Goal: Task Accomplishment & Management: Use online tool/utility

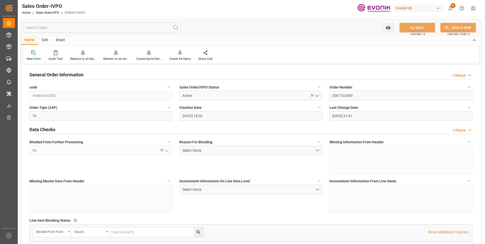
scroll to position [812, 0]
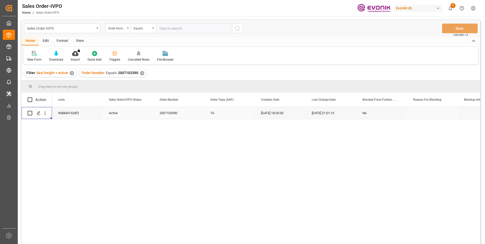
click at [175, 28] on input "text" at bounding box center [194, 29] width 76 height 10
paste input "0046466670"
type input "0046466670"
click at [141, 74] on div "✕" at bounding box center [142, 73] width 4 height 4
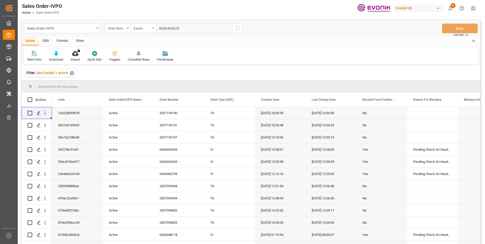
click at [192, 31] on input "0046466670" at bounding box center [194, 29] width 76 height 10
click at [236, 28] on icon "search button" at bounding box center [237, 28] width 6 height 6
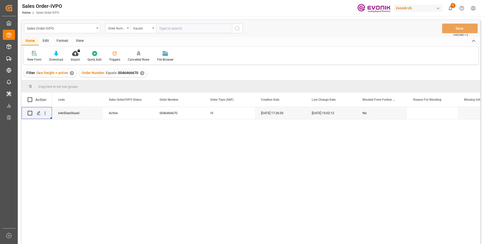
click at [269, 204] on div "e4e50ae36aa0 Active 0046466670 IV 08-18-2025 17:26:33 08-20-2025 13:02:12 No" at bounding box center [266, 177] width 428 height 140
click at [45, 115] on icon "open menu" at bounding box center [44, 113] width 5 height 5
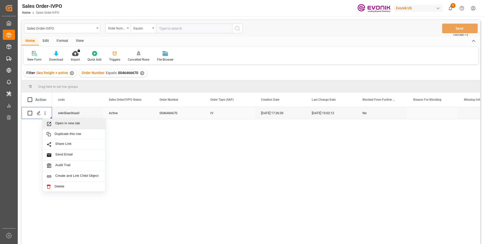
click at [63, 124] on span "Open in new tab" at bounding box center [78, 123] width 46 height 5
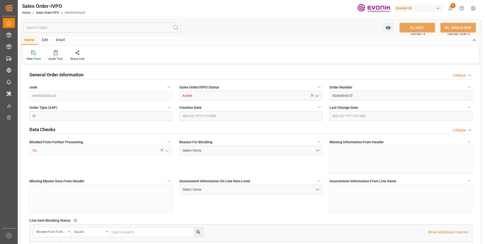
type input "JPYOK"
type input "0"
type input "1"
type input "1062.6"
type input "08-18-2025 17:26"
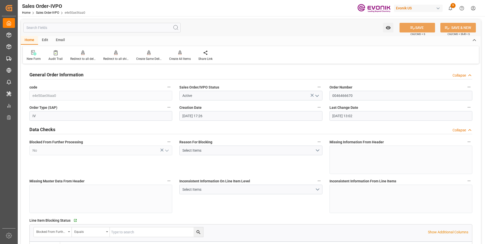
type input "08-20-2025 13:02"
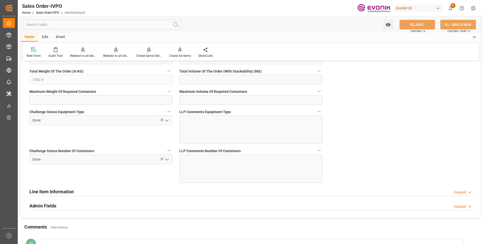
scroll to position [981, 0]
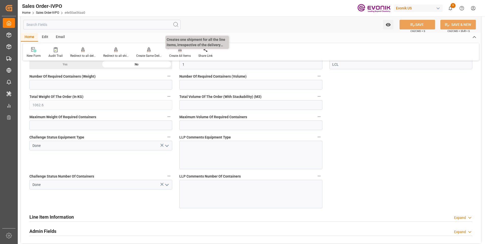
click at [172, 55] on div "Create All Items" at bounding box center [180, 56] width 22 height 5
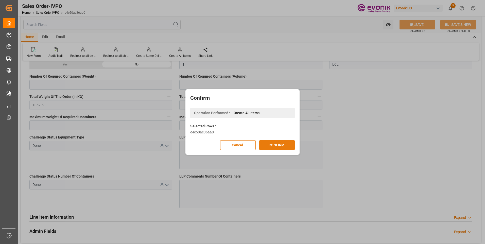
click at [279, 146] on button "CONFIRM" at bounding box center [277, 145] width 36 height 10
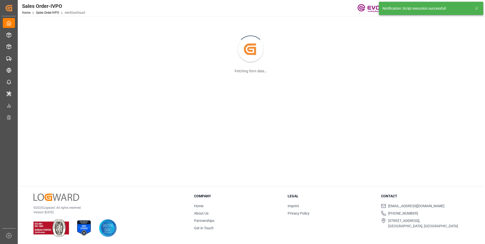
scroll to position [55, 0]
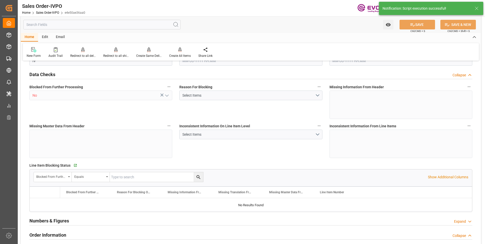
type input "JPYOK"
type input "0"
type input "1"
type input "1062.6"
type input "08-18-2025 17:26"
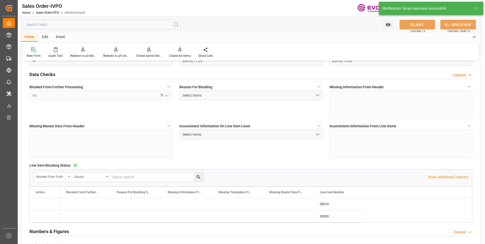
type input "08-20-2025 13:02"
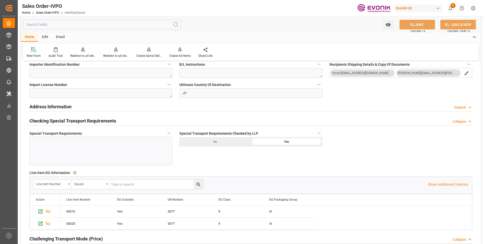
scroll to position [474, 0]
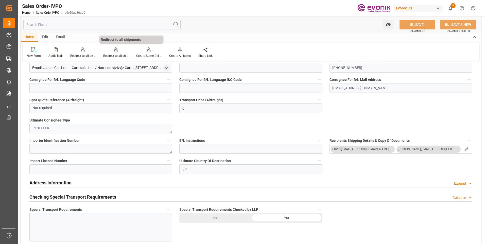
click at [117, 52] on div "Redirect to all shipments" at bounding box center [115, 52] width 33 height 11
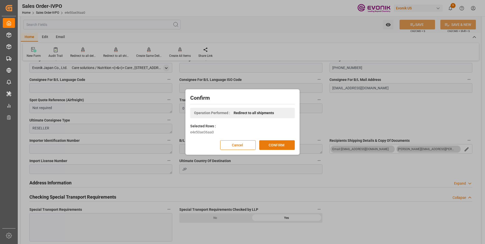
click at [273, 148] on button "CONFIRM" at bounding box center [277, 145] width 36 height 10
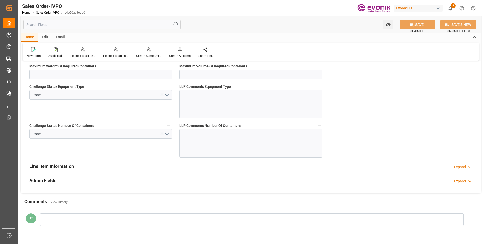
scroll to position [1083, 0]
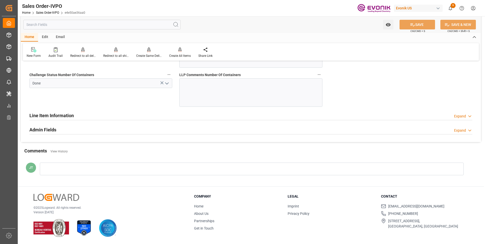
click at [53, 116] on h2 "Line Item Information" at bounding box center [51, 115] width 44 height 7
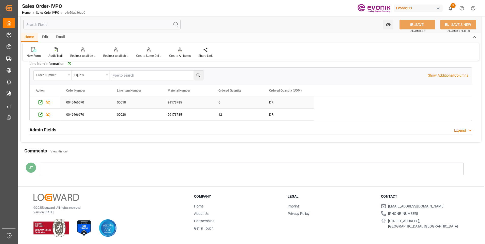
scroll to position [1097, 0]
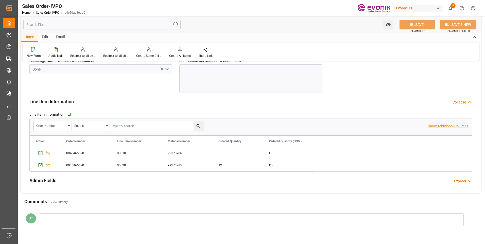
click at [437, 124] on p "Show Additional Columns" at bounding box center [448, 126] width 40 height 5
click at [279, 154] on div "DR" at bounding box center [288, 153] width 51 height 12
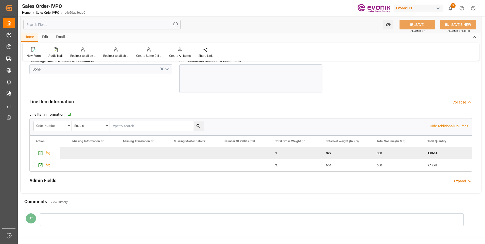
scroll to position [0, 755]
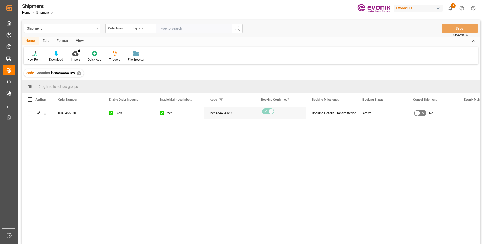
click at [153, 171] on div "0046466670 Yes Yes bcc4a44641e9 Booking Details Transmitted to SAP Active No 25…" at bounding box center [266, 177] width 428 height 140
click at [40, 113] on icon "Press SPACE to select this row." at bounding box center [39, 113] width 4 height 4
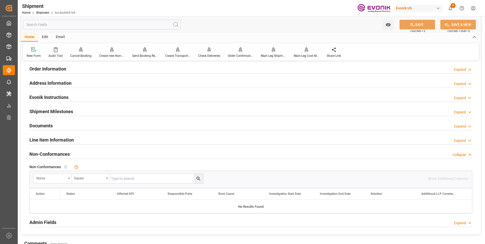
scroll to position [330, 0]
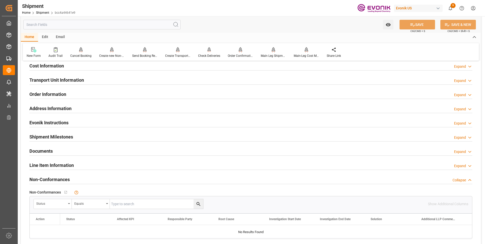
click at [81, 78] on h2 "Transport Unit Information" at bounding box center [56, 80] width 55 height 7
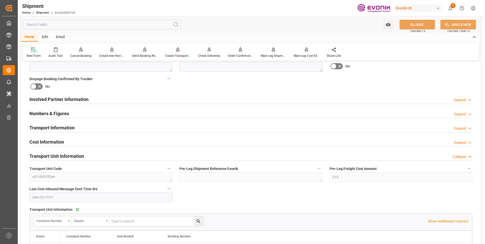
scroll to position [203, 0]
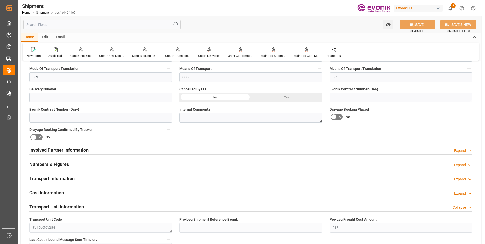
click at [55, 178] on h2 "Transport Information" at bounding box center [51, 178] width 45 height 7
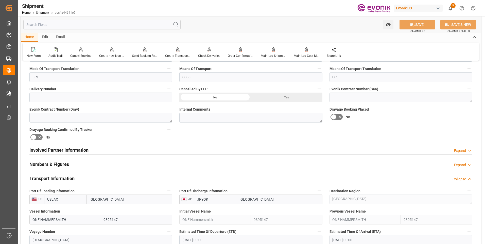
drag, startPoint x: 56, startPoint y: 159, endPoint x: 59, endPoint y: 163, distance: 5.3
click at [58, 163] on h2 "Numbers & Figures" at bounding box center [49, 164] width 40 height 7
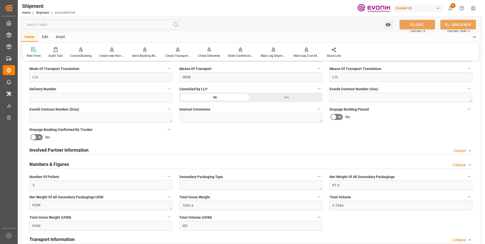
scroll to position [228, 0]
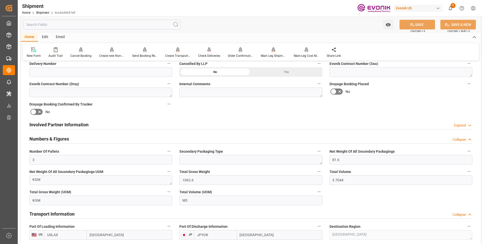
click at [106, 121] on div "Involved Partner Information Expand" at bounding box center [250, 124] width 443 height 10
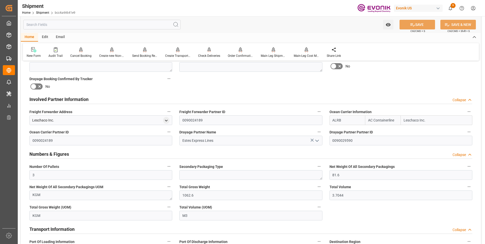
scroll to position [279, 0]
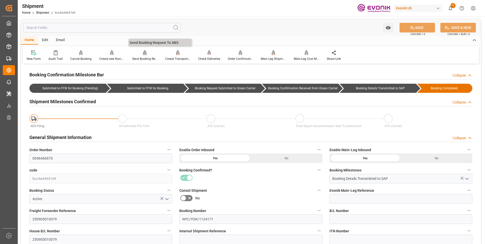
click at [144, 57] on div "Send Booking Request To ABS" at bounding box center [144, 59] width 25 height 5
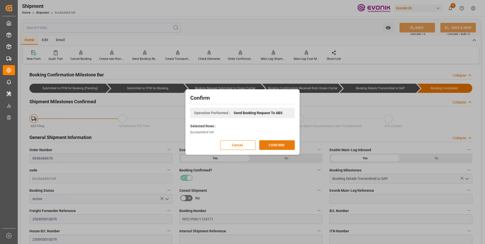
click at [279, 142] on button "CONFIRM" at bounding box center [277, 145] width 36 height 10
